Goal: Task Accomplishment & Management: Use online tool/utility

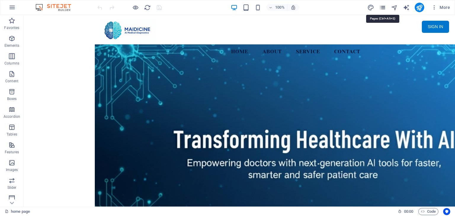
click at [383, 7] on icon "pages" at bounding box center [382, 7] width 7 height 7
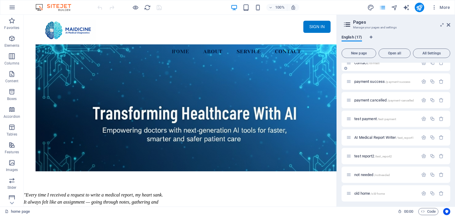
scroll to position [178, 0]
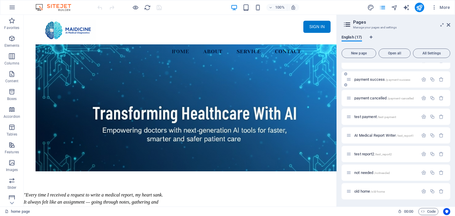
click at [381, 78] on span "payment success /payment-success" at bounding box center [382, 79] width 56 height 4
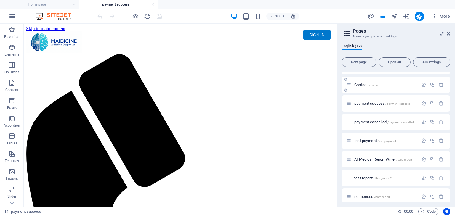
scroll to position [0, 0]
click at [371, 141] on span "test payment /test-payment" at bounding box center [375, 141] width 42 height 4
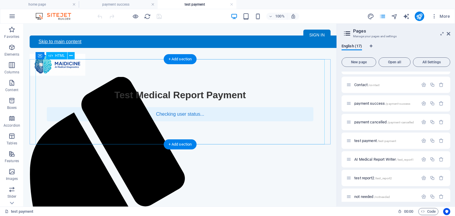
click at [216, 111] on div "Test Payment - Maidicine Test Medical Report Payment Checking user status... Me…" at bounding box center [180, 105] width 301 height 31
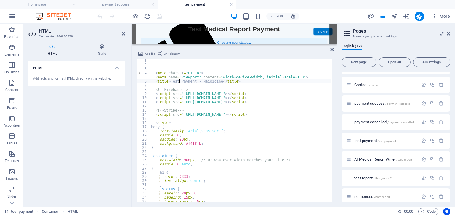
click at [179, 81] on div "< meta charset = "UTF-8" > < meta name = "viewport" content = "width=device-wid…" at bounding box center [332, 134] width 364 height 150
drag, startPoint x: 207, startPoint y: 81, endPoint x: 188, endPoint y: 81, distance: 18.4
click at [188, 81] on div "< meta charset = "UTF-8" > < meta name = "viewport" content = "width=device-wid…" at bounding box center [332, 134] width 364 height 150
click at [265, 111] on div "< meta charset = "UTF-8" > < meta name = "viewport" content = "width=device-wid…" at bounding box center [332, 134] width 364 height 150
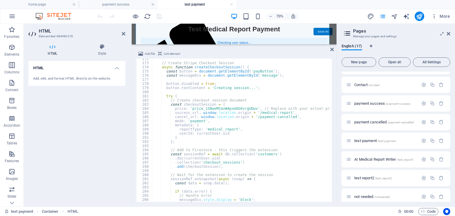
scroll to position [746, 0]
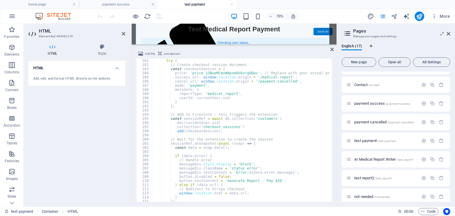
type textarea "<!-- Stripe -->"
click at [378, 140] on span "/test-payment" at bounding box center [386, 140] width 19 height 3
click at [366, 140] on span "test payment /test-payment" at bounding box center [375, 141] width 42 height 4
click at [330, 49] on icon at bounding box center [332, 49] width 4 height 5
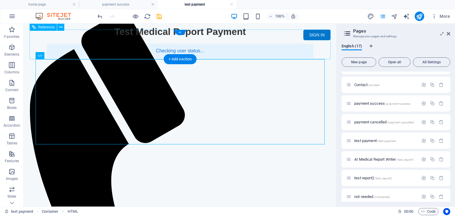
scroll to position [0, 0]
